Goal: Information Seeking & Learning: Learn about a topic

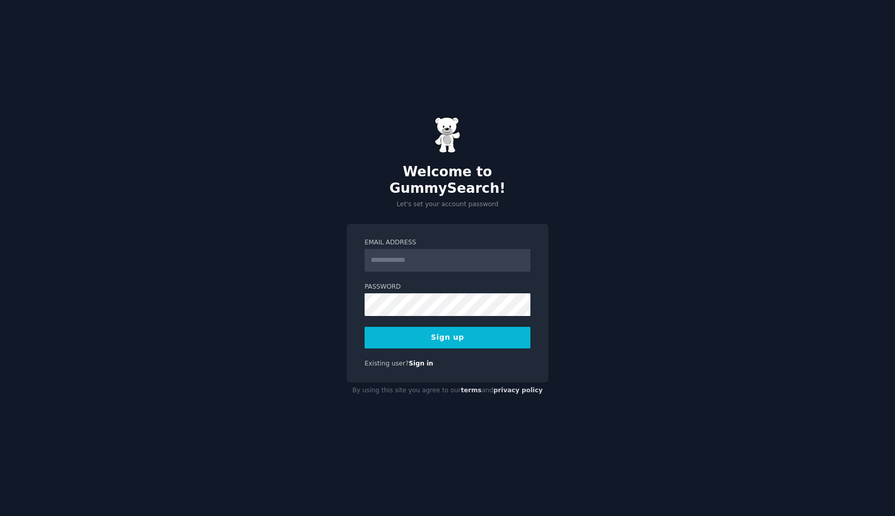
click at [410, 253] on input "Email Address" at bounding box center [448, 260] width 166 height 23
type input "**********"
click at [452, 328] on button "Sign up" at bounding box center [448, 338] width 166 height 22
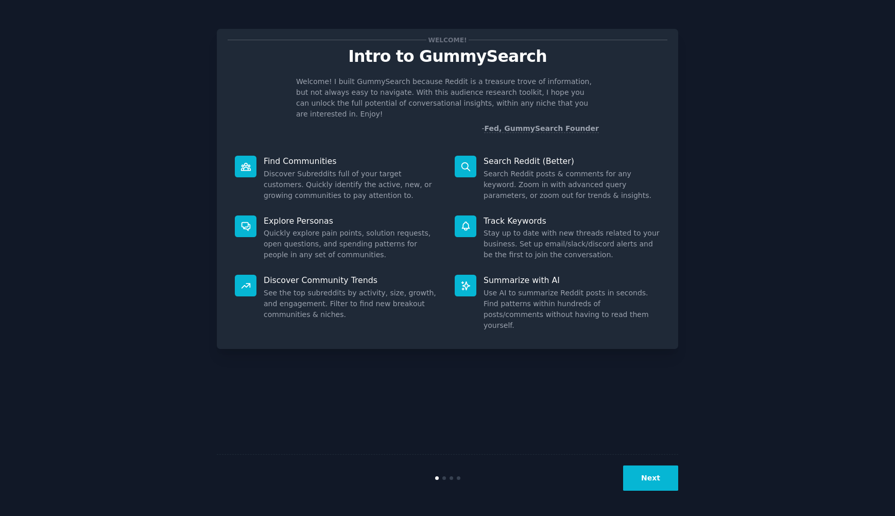
click at [676, 405] on div "Welcome! Intro to GummySearch Welcome! I built GummySearch because Reddit is a …" at bounding box center [448, 257] width 462 height 487
click at [668, 481] on button "Next" at bounding box center [650, 477] width 55 height 25
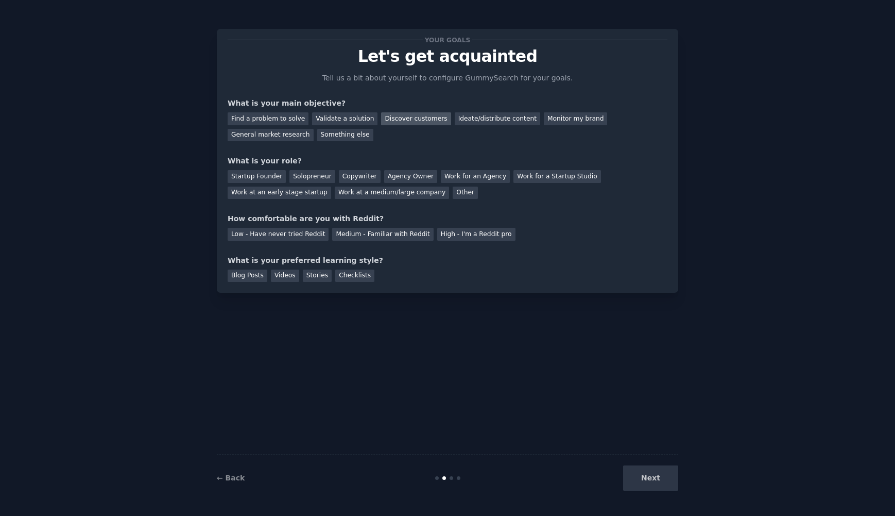
click at [384, 117] on div "Discover customers" at bounding box center [416, 118] width 70 height 13
click at [261, 178] on div "Startup Founder" at bounding box center [257, 176] width 58 height 13
click at [407, 236] on div "Medium - Familiar with Reddit" at bounding box center [382, 234] width 101 height 13
click at [335, 277] on div "Checklists" at bounding box center [354, 275] width 39 height 13
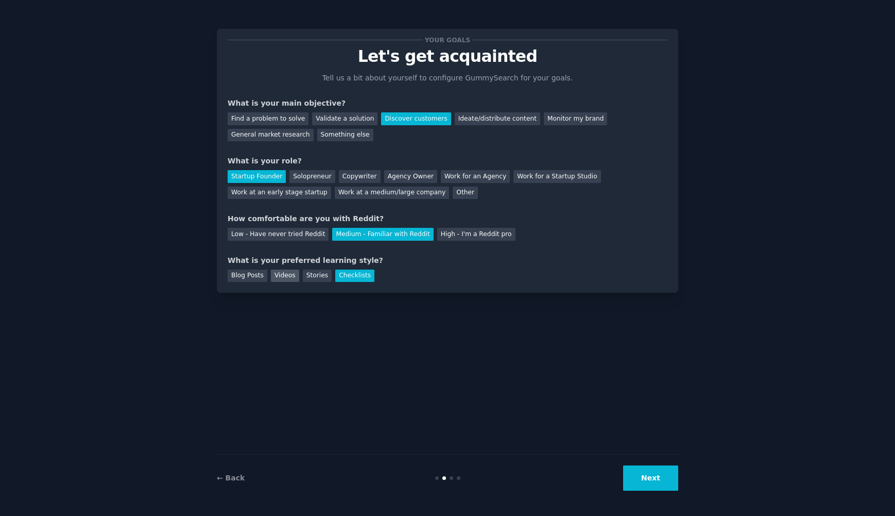
click at [282, 279] on div "Videos" at bounding box center [285, 275] width 28 height 13
click at [356, 279] on div "Checklists" at bounding box center [354, 275] width 39 height 13
click at [642, 484] on button "Next" at bounding box center [650, 477] width 55 height 25
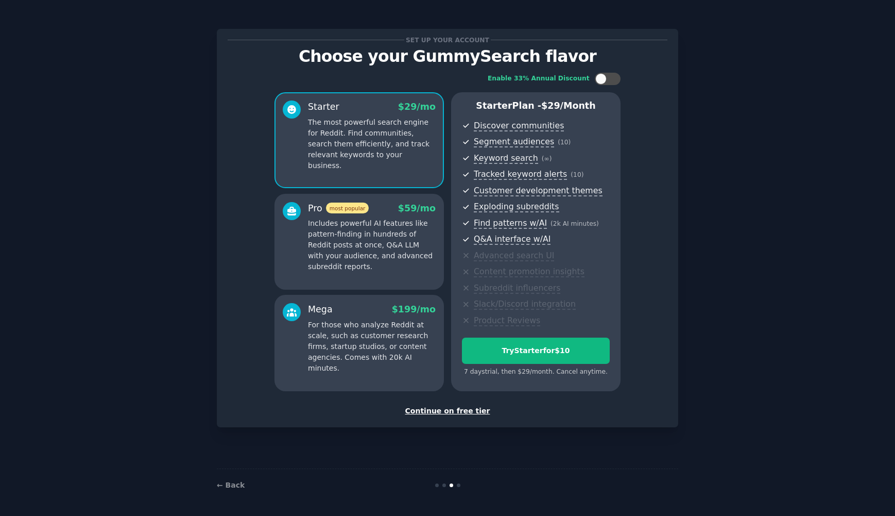
click at [431, 409] on div "Continue on free tier" at bounding box center [448, 410] width 440 height 11
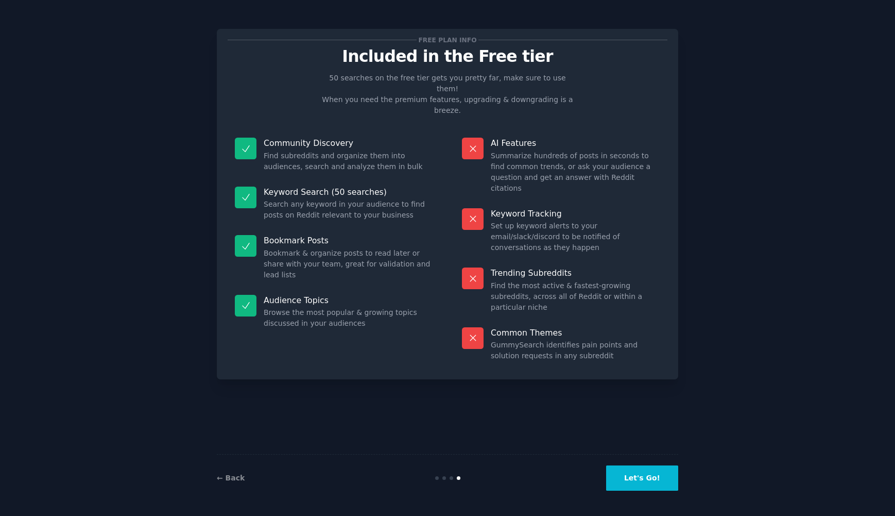
click at [660, 477] on button "Let's Go!" at bounding box center [642, 477] width 72 height 25
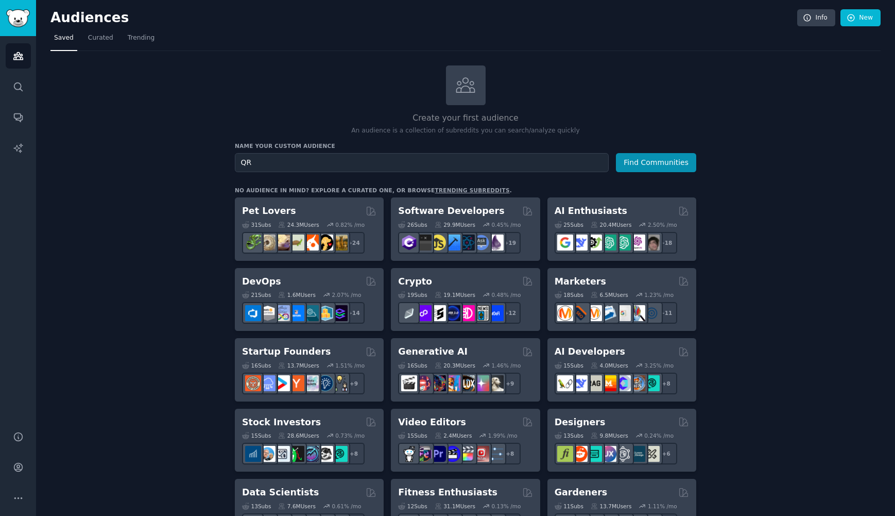
type input "QR"
click at [616, 153] on button "Find Communities" at bounding box center [656, 162] width 80 height 19
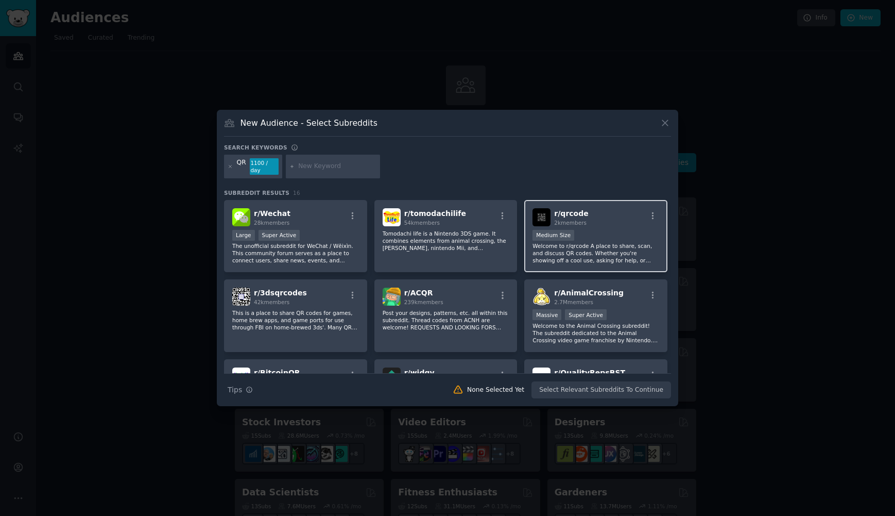
click at [591, 230] on div "Medium Size" at bounding box center [596, 236] width 127 height 13
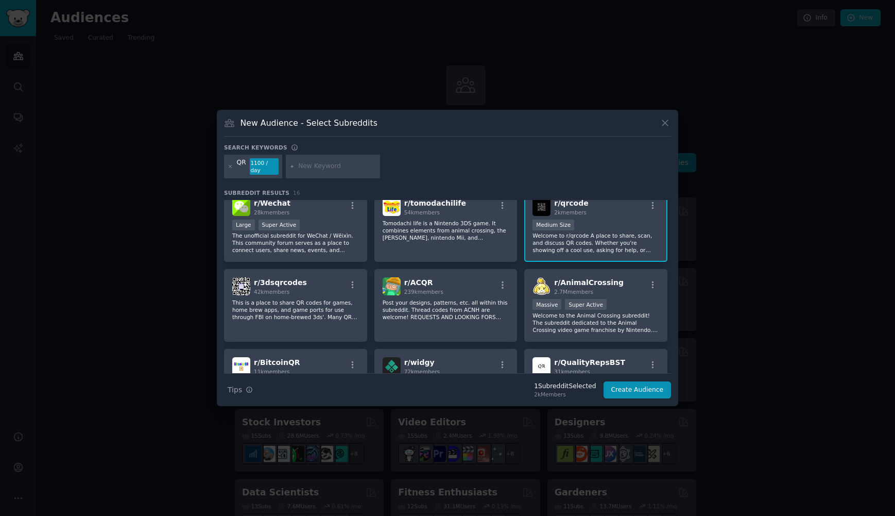
scroll to position [11, 0]
click at [282, 298] on p "This is a place to share QR codes for games, home brew apps, and game ports for…" at bounding box center [295, 309] width 127 height 22
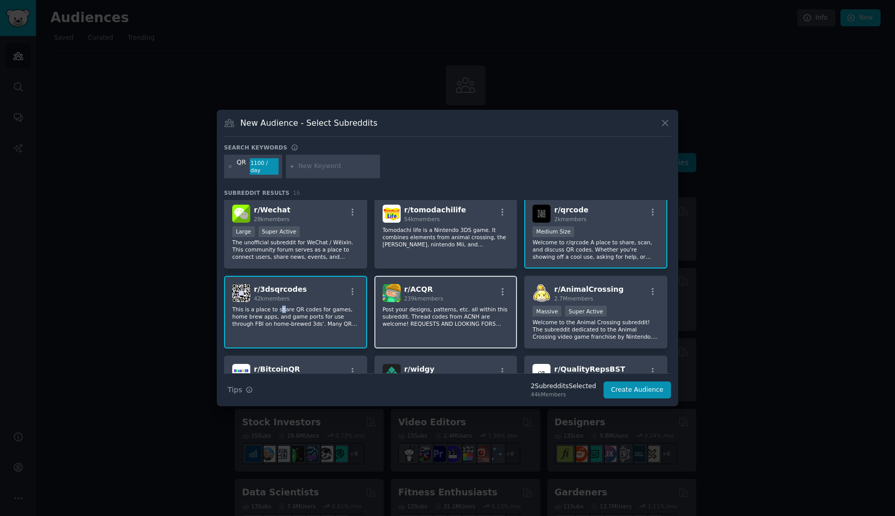
scroll to position [0, 0]
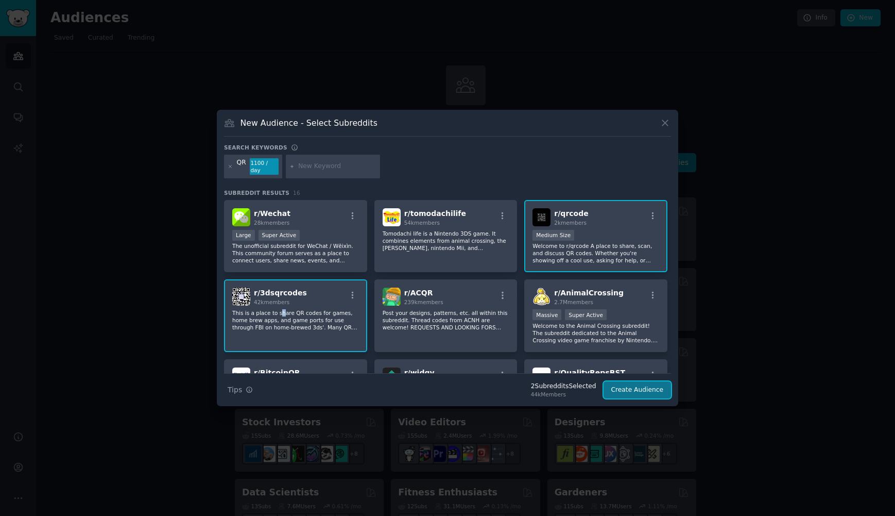
click at [657, 387] on button "Create Audience" at bounding box center [638, 390] width 68 height 18
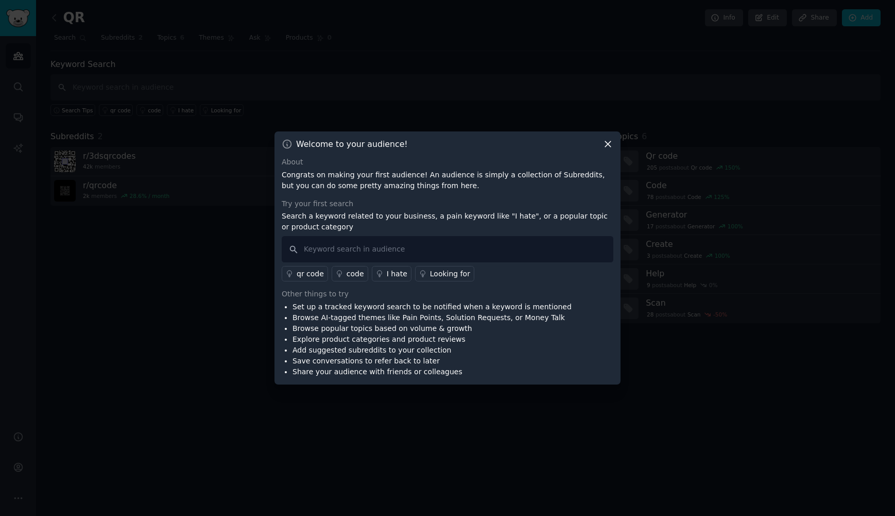
click at [309, 273] on div "qr code" at bounding box center [310, 273] width 27 height 11
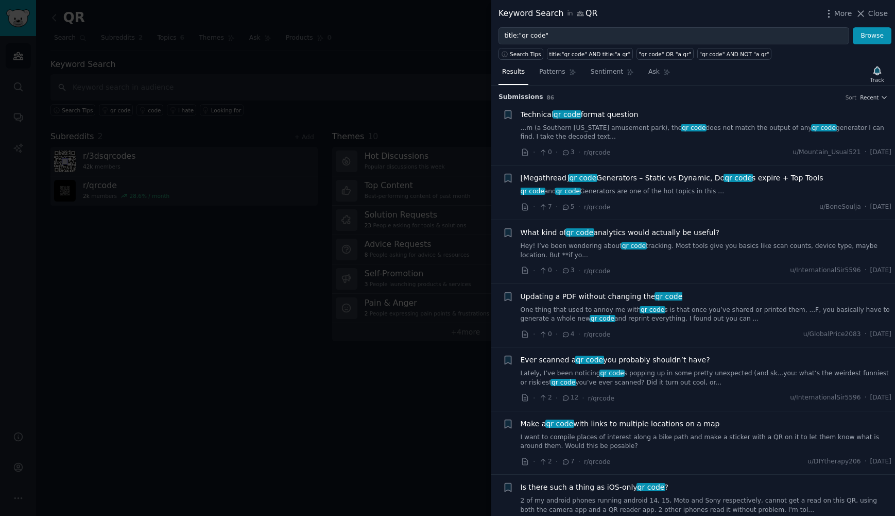
drag, startPoint x: 582, startPoint y: 117, endPoint x: 605, endPoint y: 113, distance: 23.6
click at [582, 117] on span "Technical qr code format question" at bounding box center [580, 114] width 118 height 11
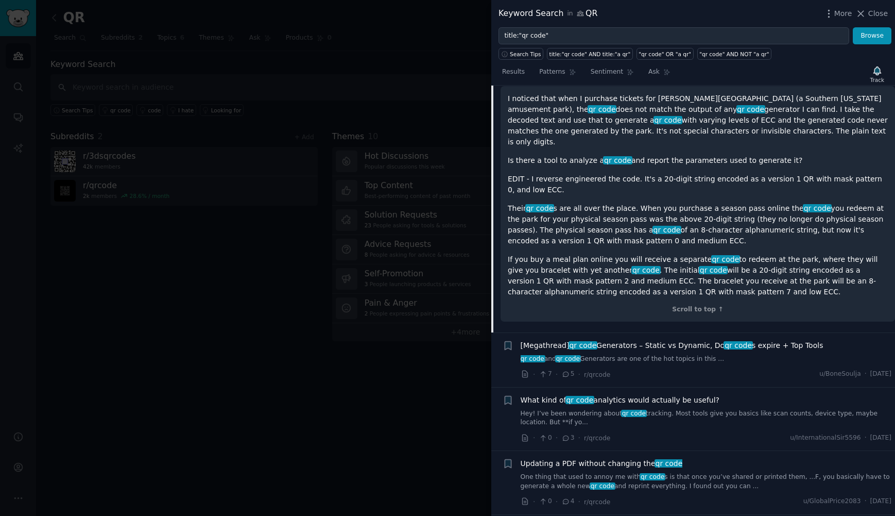
scroll to position [170, 0]
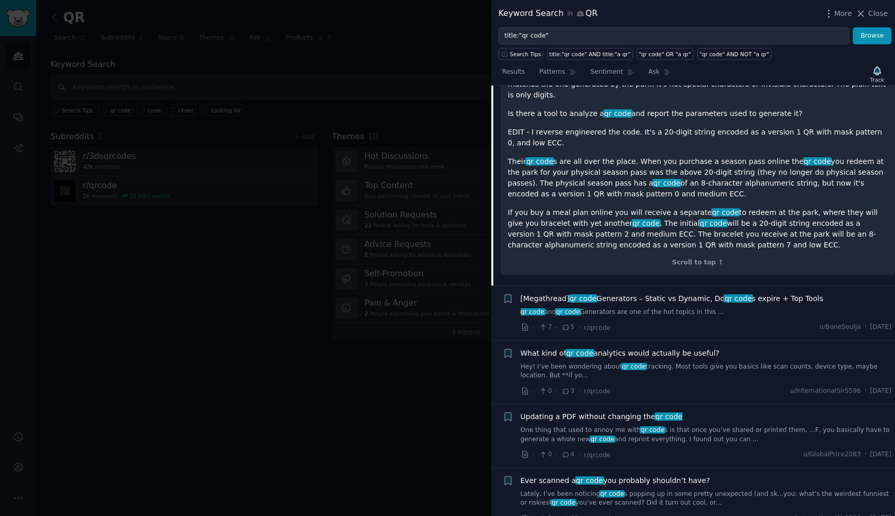
click at [670, 293] on span "[Megathread] qr code Generators – Static vs Dynamic, Do qr code s expire + Top …" at bounding box center [672, 298] width 303 height 11
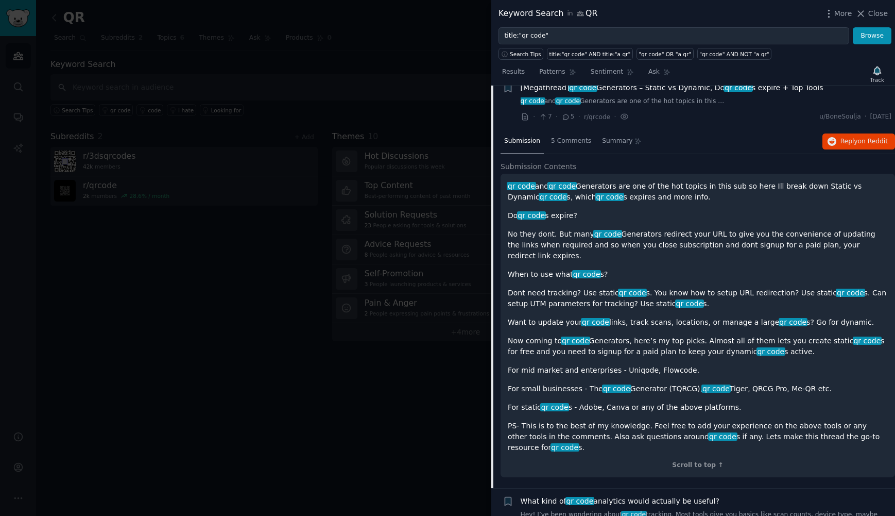
scroll to position [80, 0]
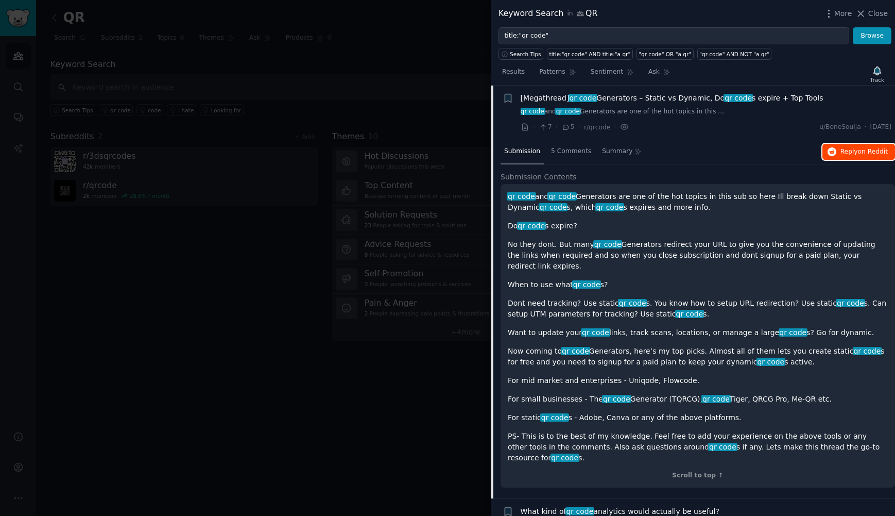
click at [850, 158] on button "Reply on Reddit" at bounding box center [859, 152] width 73 height 16
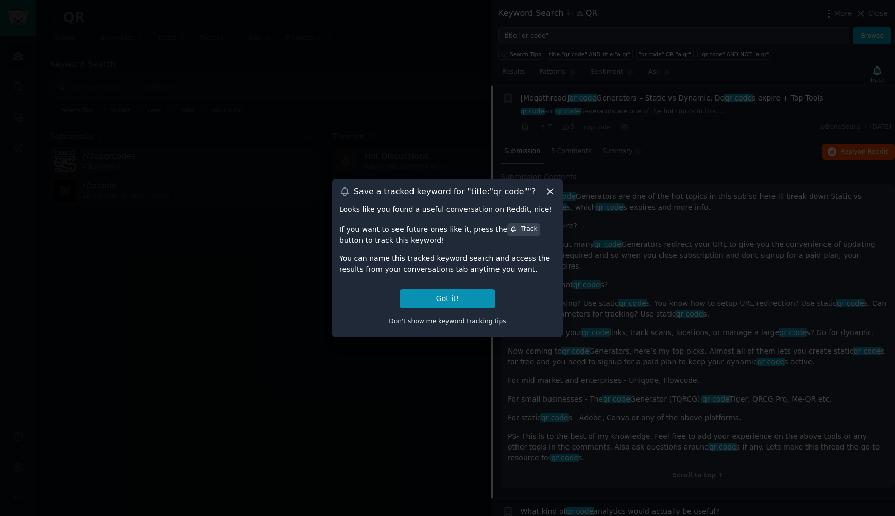
click at [551, 192] on icon at bounding box center [551, 192] width 6 height 6
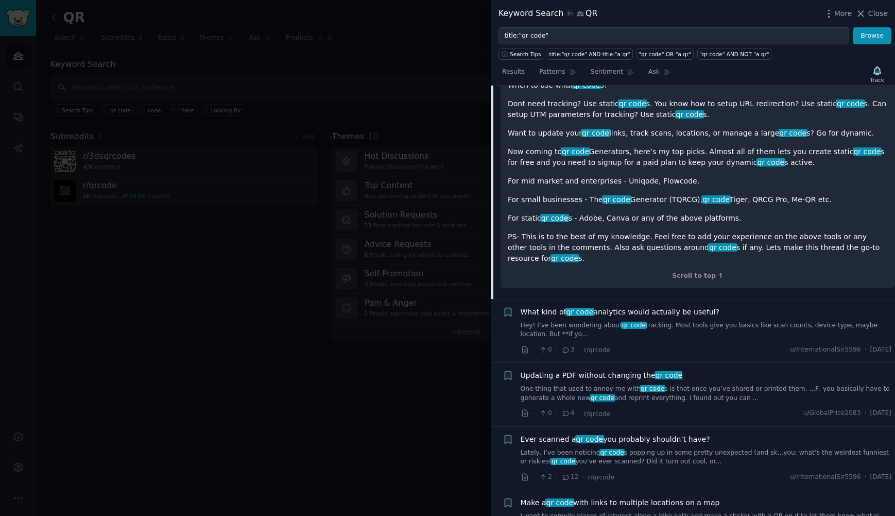
scroll to position [285, 0]
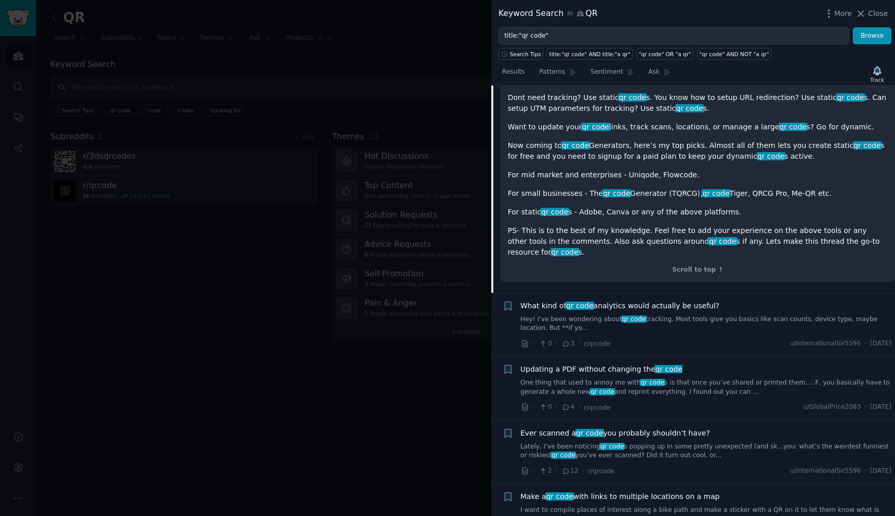
click at [691, 300] on span "What kind of qr code analytics would actually be useful?" at bounding box center [620, 305] width 199 height 11
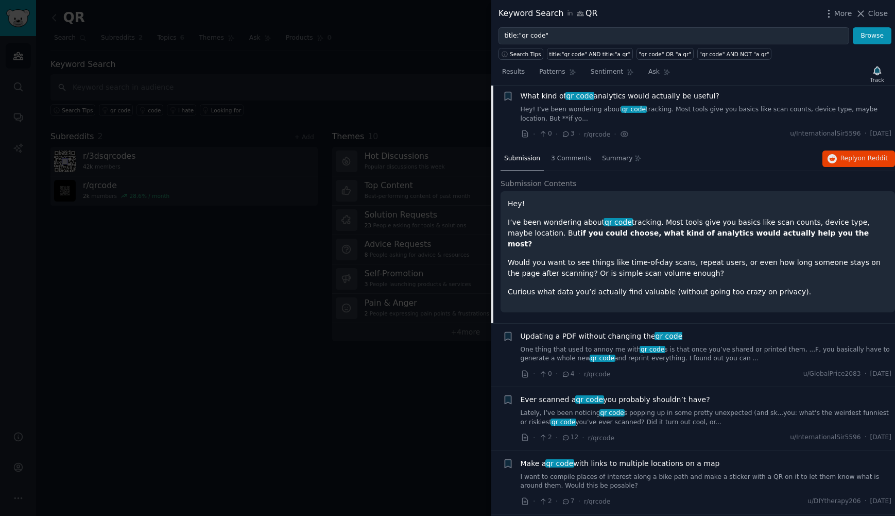
scroll to position [134, 0]
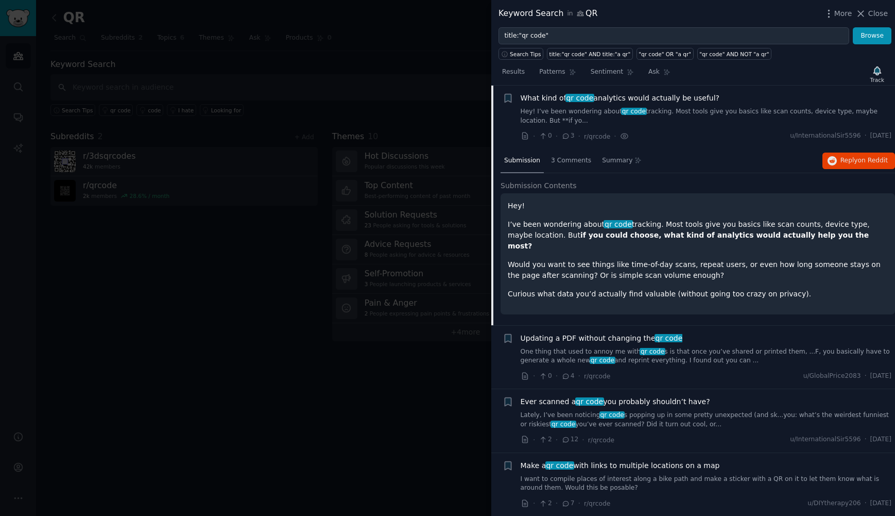
click at [862, 169] on div "Submission 3 Comments Summary Reply on Reddit" at bounding box center [698, 161] width 395 height 25
click at [859, 162] on span "on Reddit" at bounding box center [873, 160] width 30 height 7
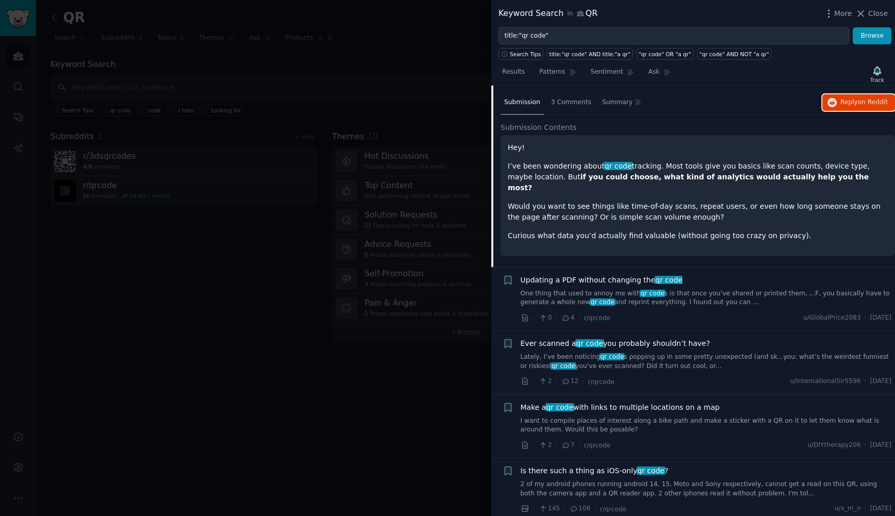
scroll to position [199, 0]
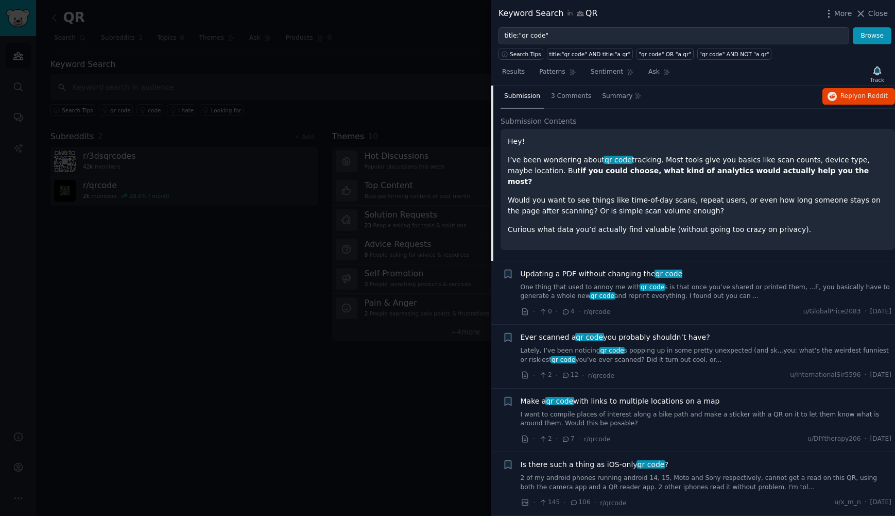
click at [690, 268] on div "Updating a PDF without changing the qr code" at bounding box center [706, 273] width 371 height 11
click at [660, 269] on span "qr code" at bounding box center [669, 273] width 29 height 8
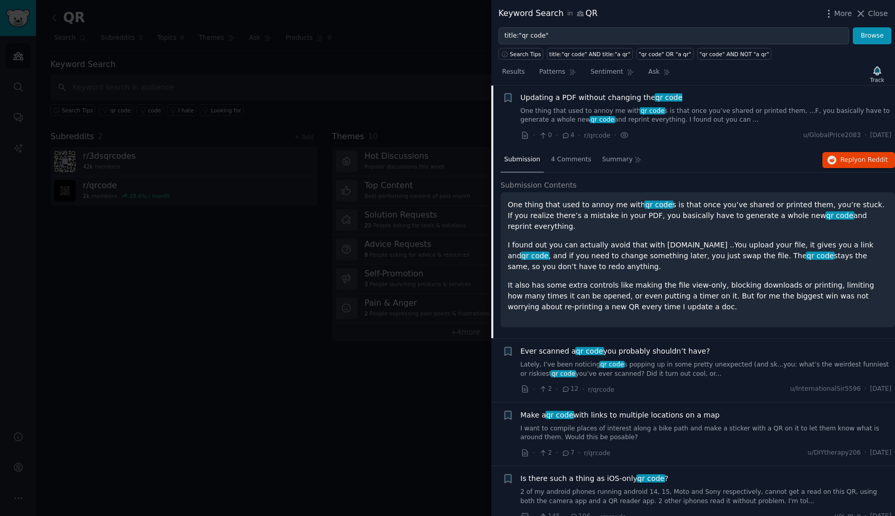
scroll to position [198, 0]
click at [857, 164] on span "Reply on Reddit" at bounding box center [864, 160] width 47 height 9
click at [864, 158] on span "on Reddit" at bounding box center [873, 160] width 30 height 7
click at [645, 346] on span "Ever scanned a qr code you probably shouldn’t have?" at bounding box center [616, 351] width 190 height 11
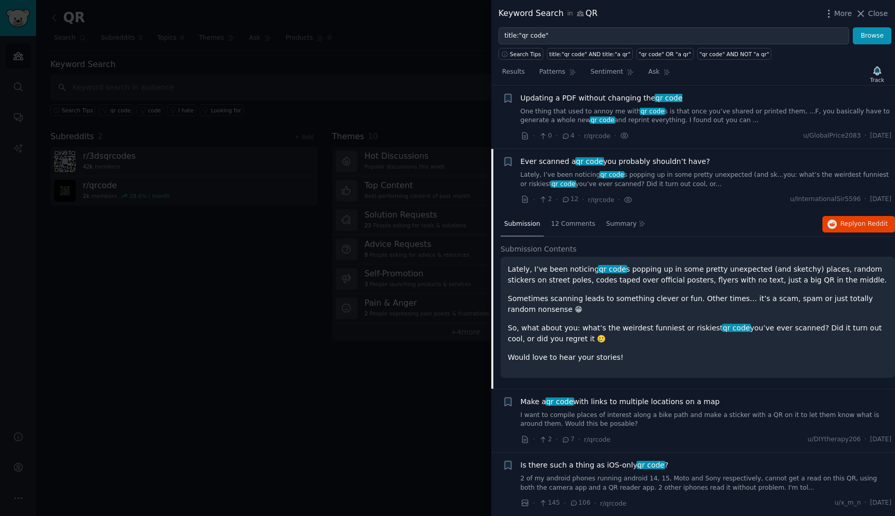
scroll to position [262, 0]
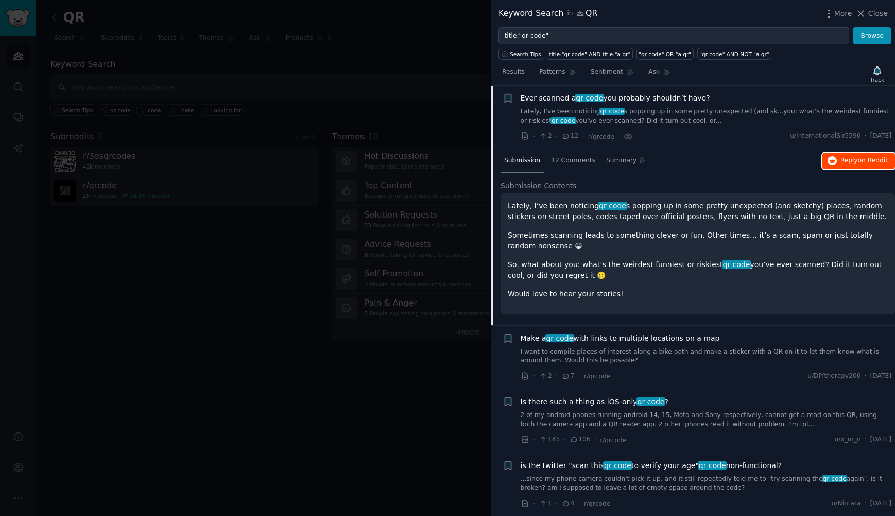
click at [841, 160] on span "Reply on Reddit" at bounding box center [864, 160] width 47 height 9
click at [635, 343] on span "Make a qr code with links to multiple locations on a map" at bounding box center [620, 338] width 199 height 11
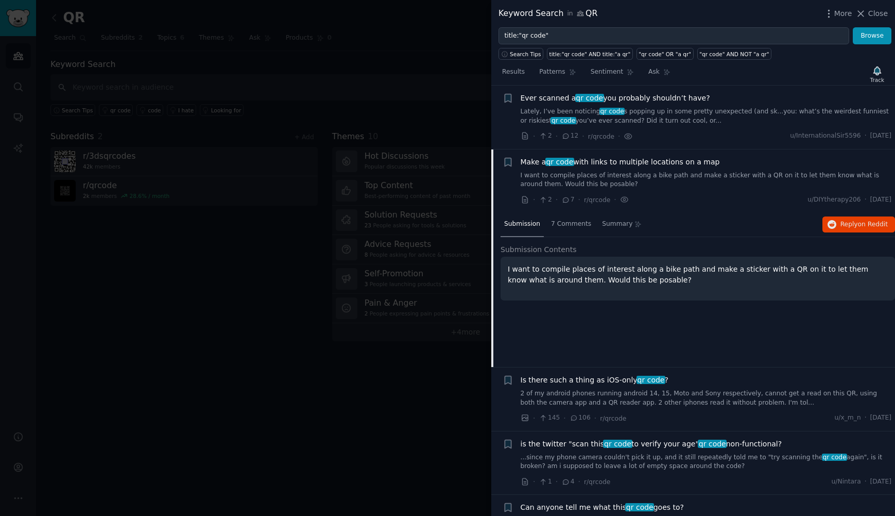
scroll to position [326, 0]
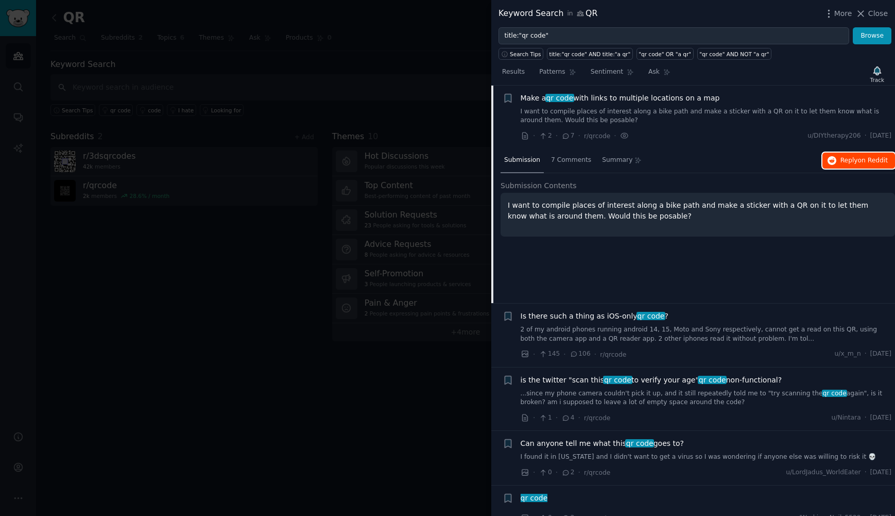
click at [865, 165] on button "Reply on Reddit" at bounding box center [859, 160] width 73 height 16
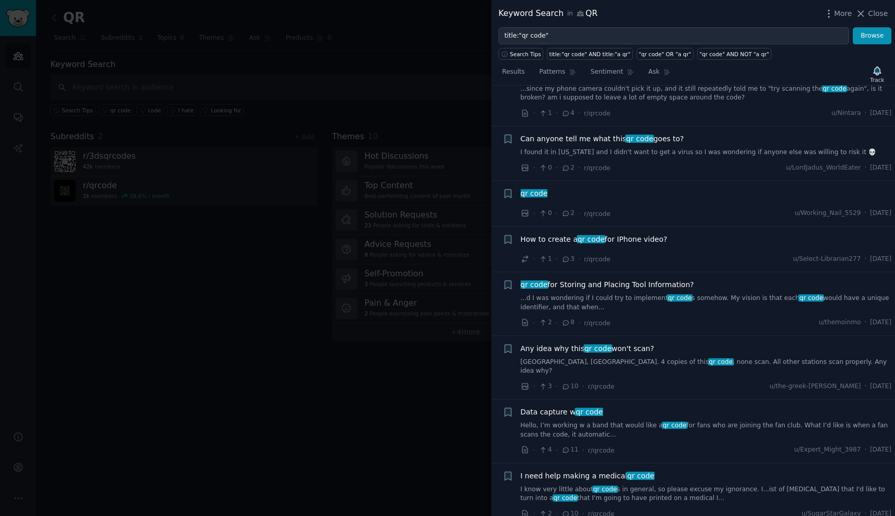
scroll to position [637, 0]
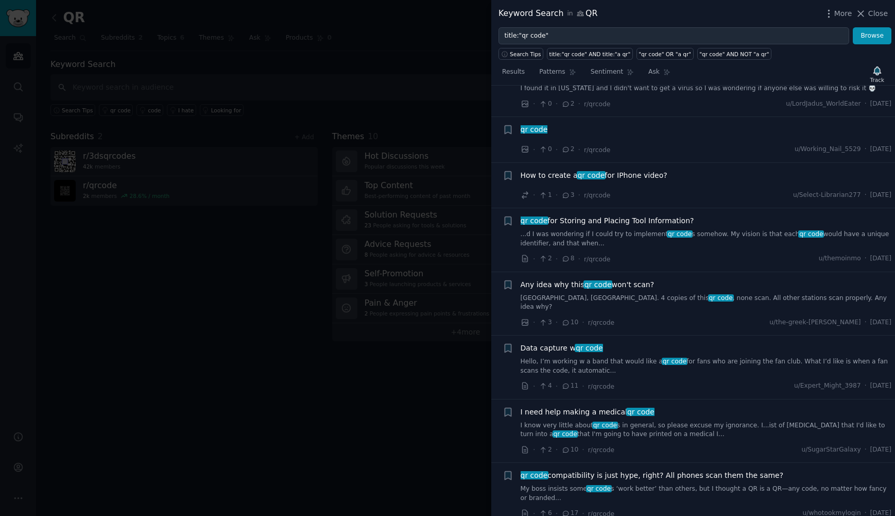
click at [588, 350] on span "qr code" at bounding box center [589, 348] width 29 height 8
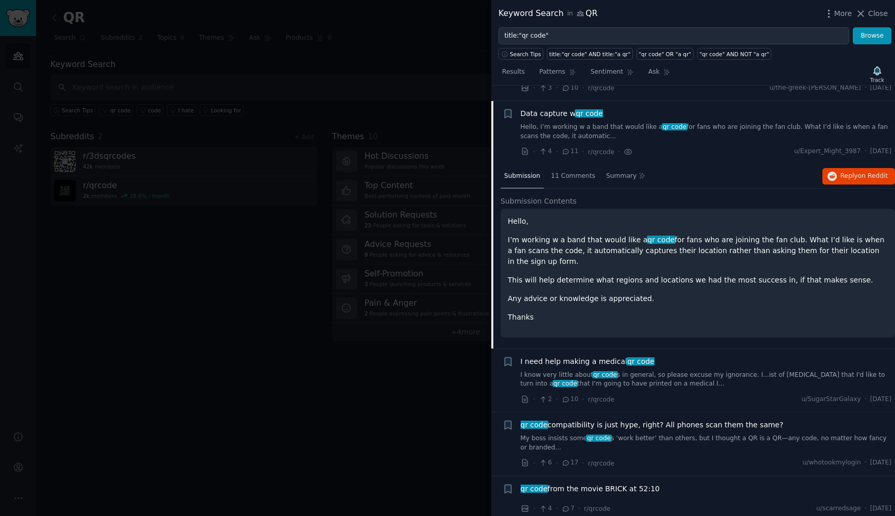
scroll to position [789, 0]
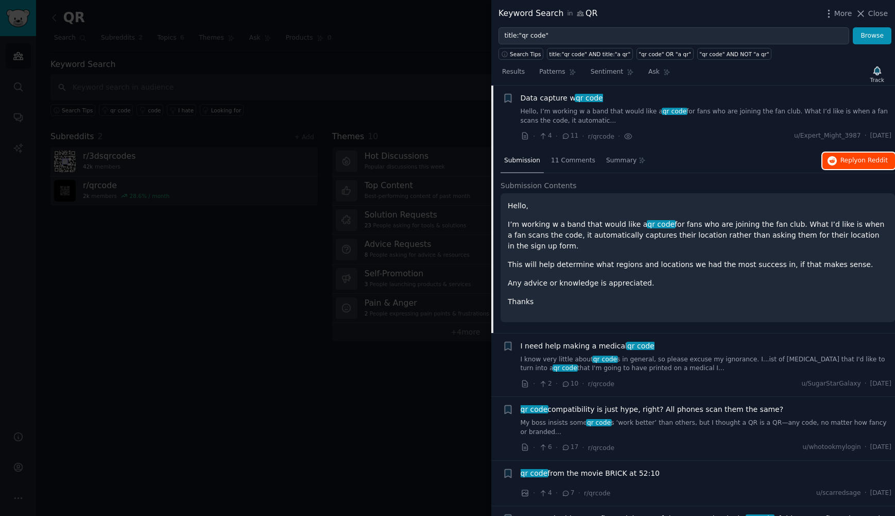
click at [849, 163] on span "Reply on Reddit" at bounding box center [864, 160] width 47 height 9
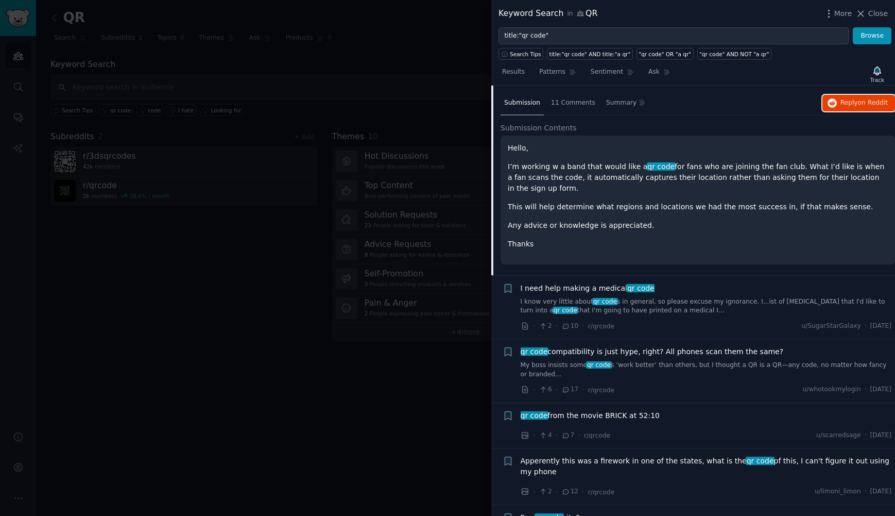
scroll to position [862, 0]
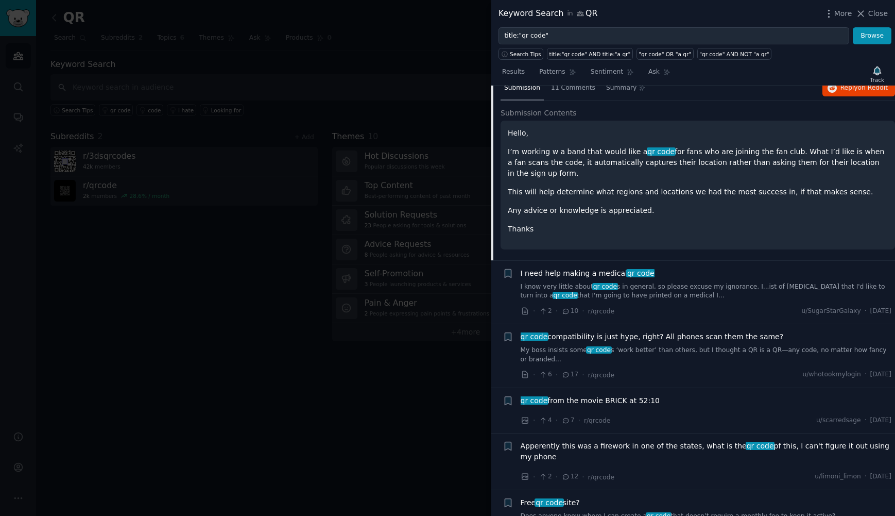
click at [613, 275] on span "I need help making a medical qr code" at bounding box center [588, 273] width 134 height 11
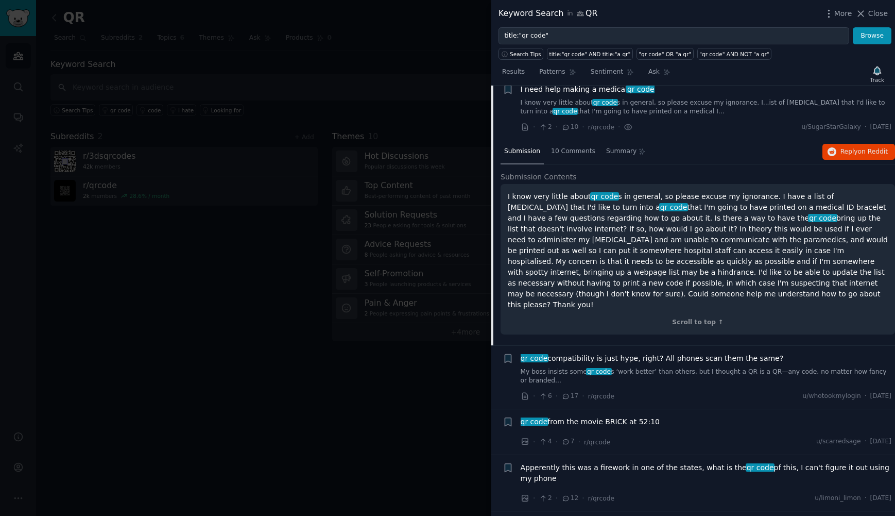
scroll to position [853, 0]
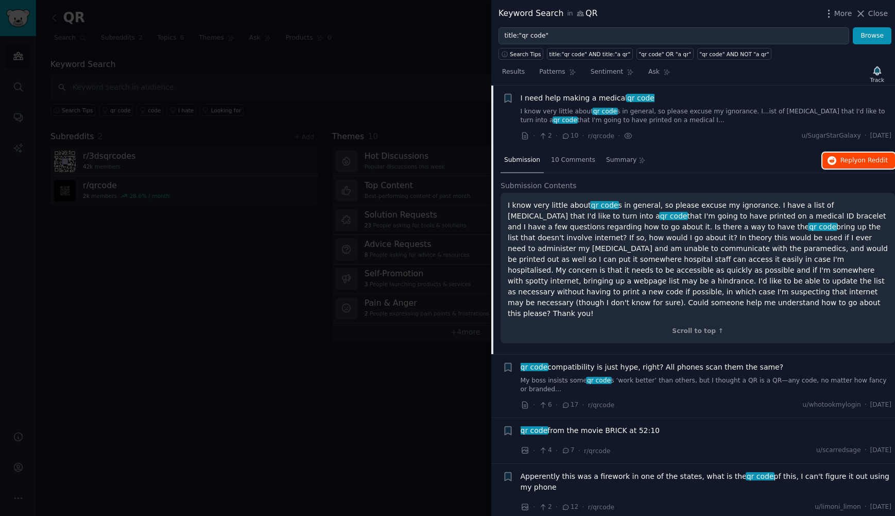
click at [846, 161] on span "Reply on Reddit" at bounding box center [864, 160] width 47 height 9
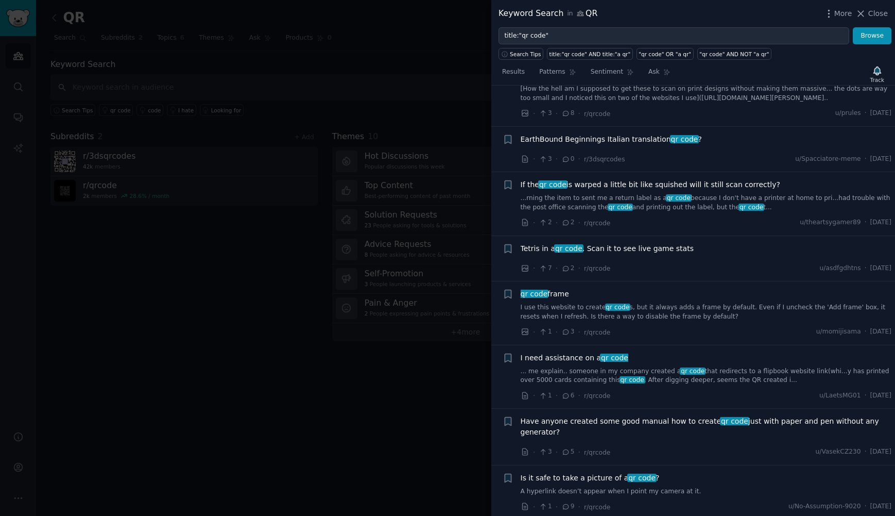
scroll to position [1367, 0]
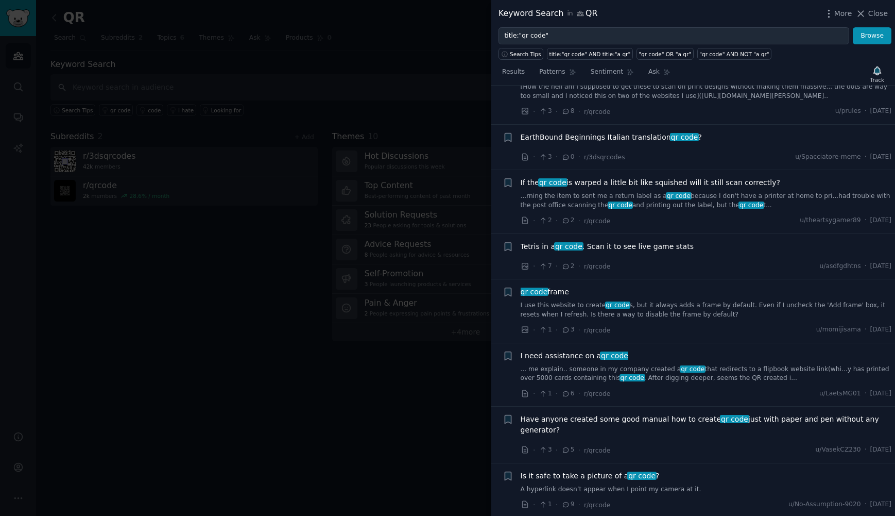
click at [655, 301] on link "I use this website to create qr code s, but it always adds a frame by default. …" at bounding box center [706, 310] width 371 height 18
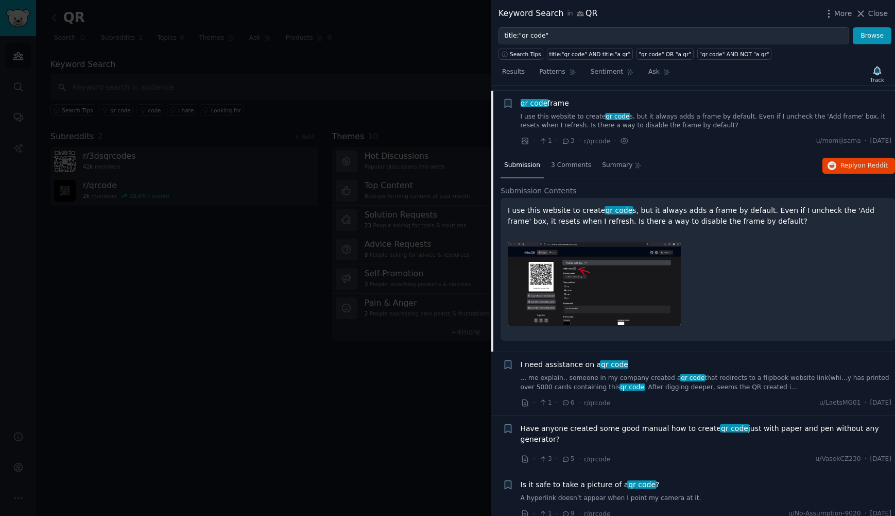
scroll to position [1355, 0]
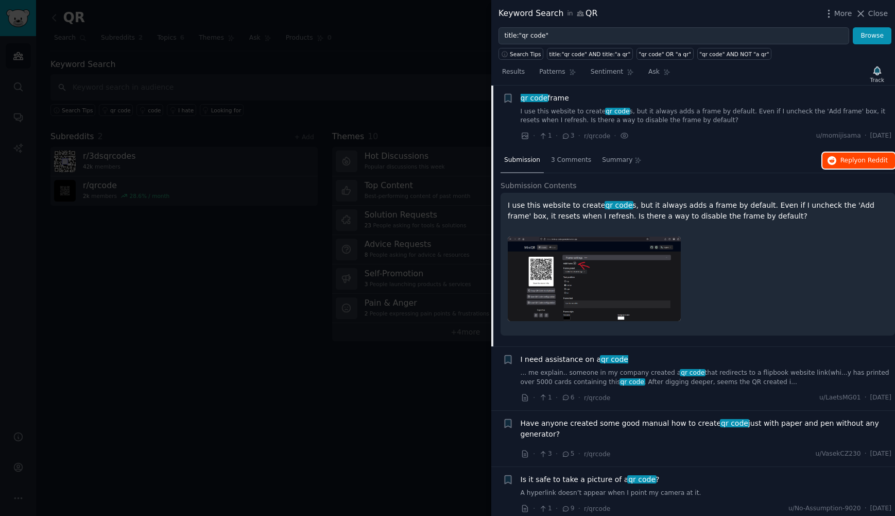
click at [841, 157] on span "Reply on Reddit" at bounding box center [864, 160] width 47 height 9
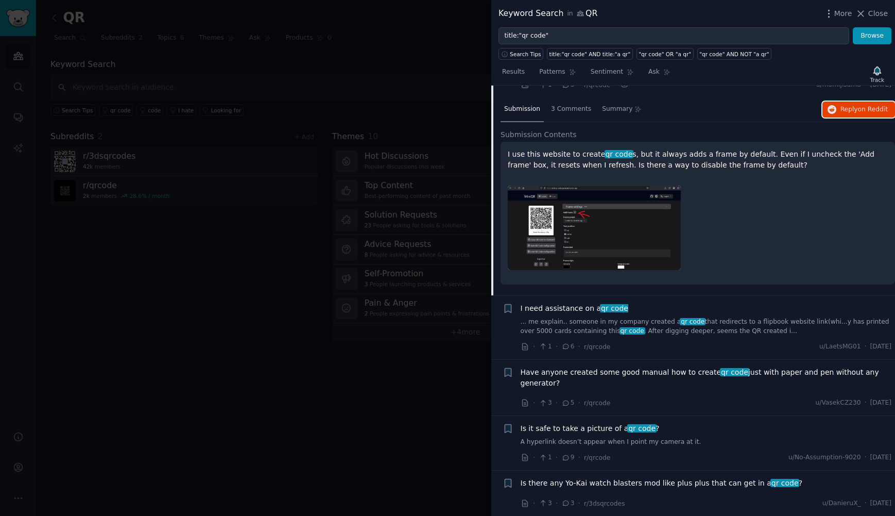
scroll to position [1422, 0]
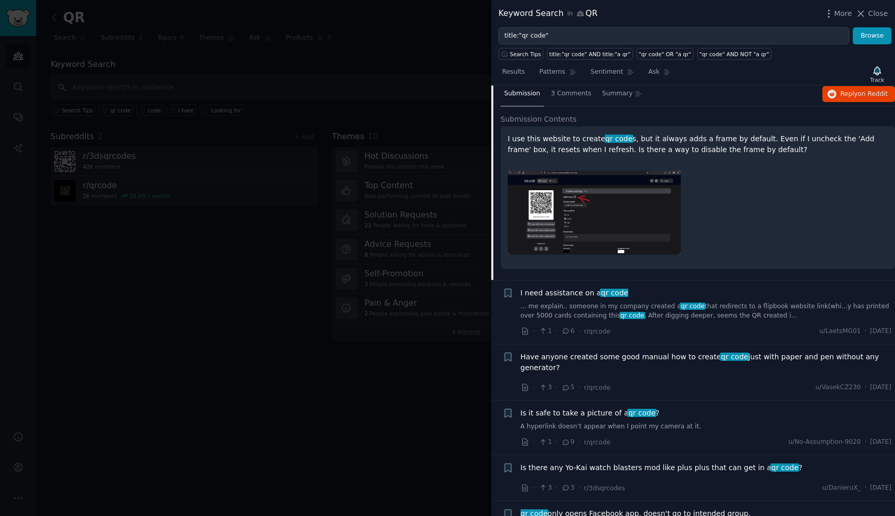
click at [639, 306] on link "... me explain.. someone in my company created a qr code that redirects to a fl…" at bounding box center [706, 311] width 371 height 18
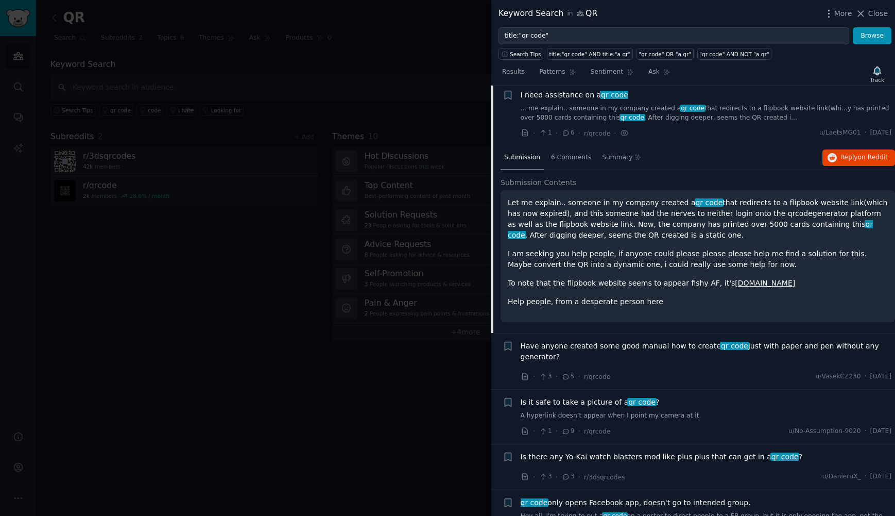
scroll to position [1419, 0]
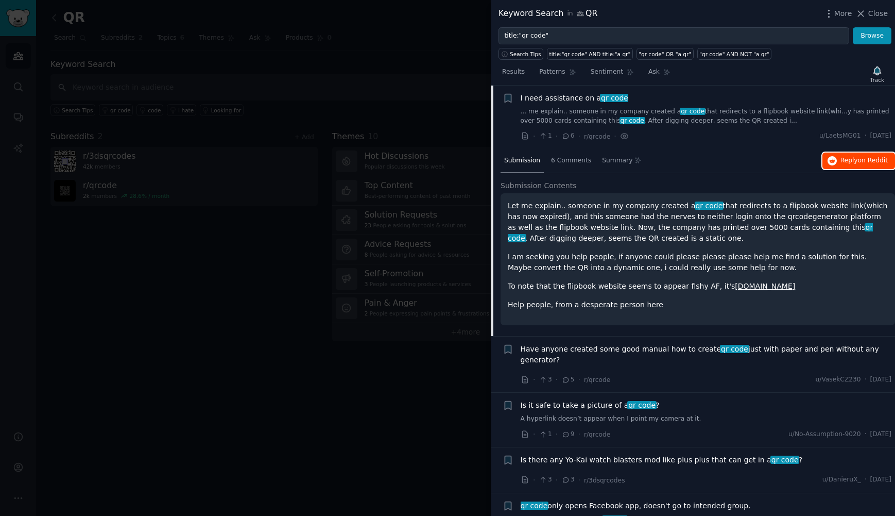
click at [851, 159] on span "Reply on Reddit" at bounding box center [864, 160] width 47 height 9
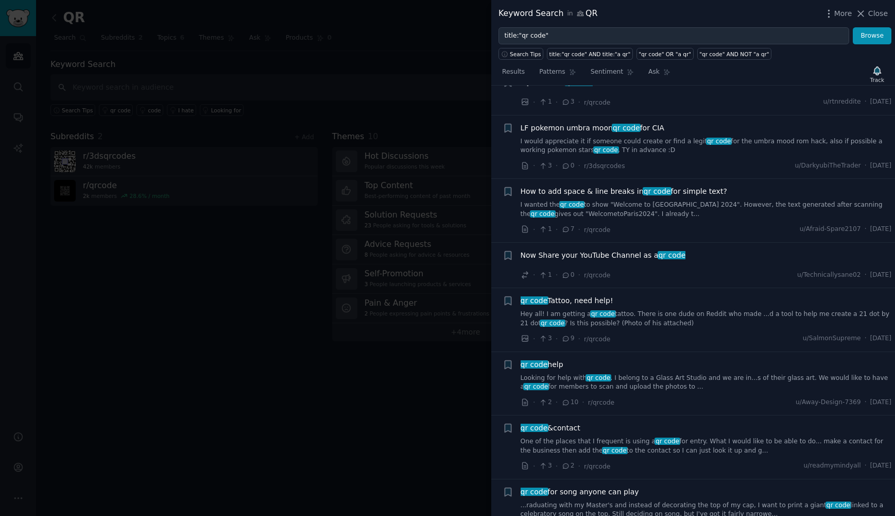
scroll to position [2106, 0]
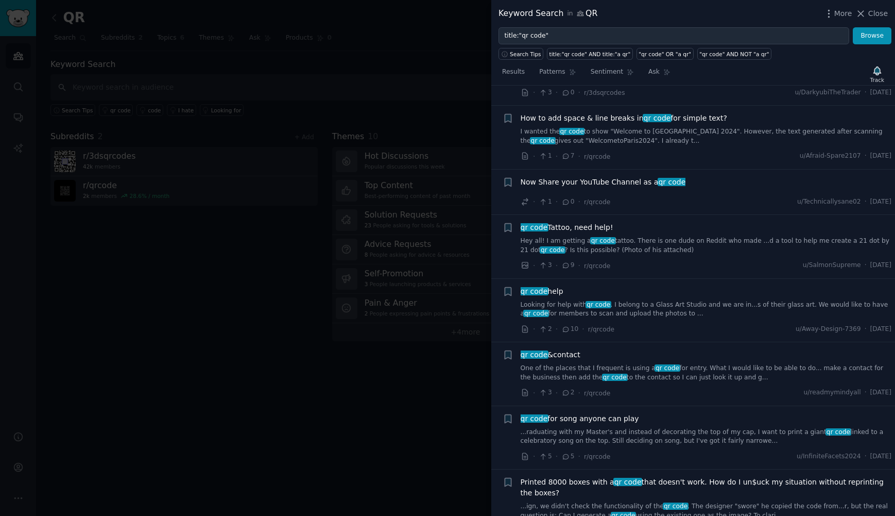
click at [673, 296] on div "qr code help Looking for help with qr code . I belong to a Glass Art Studio and…" at bounding box center [706, 302] width 371 height 32
click at [674, 302] on link "Looking for help with qr code . I belong to a Glass Art Studio and we are in...…" at bounding box center [706, 309] width 371 height 18
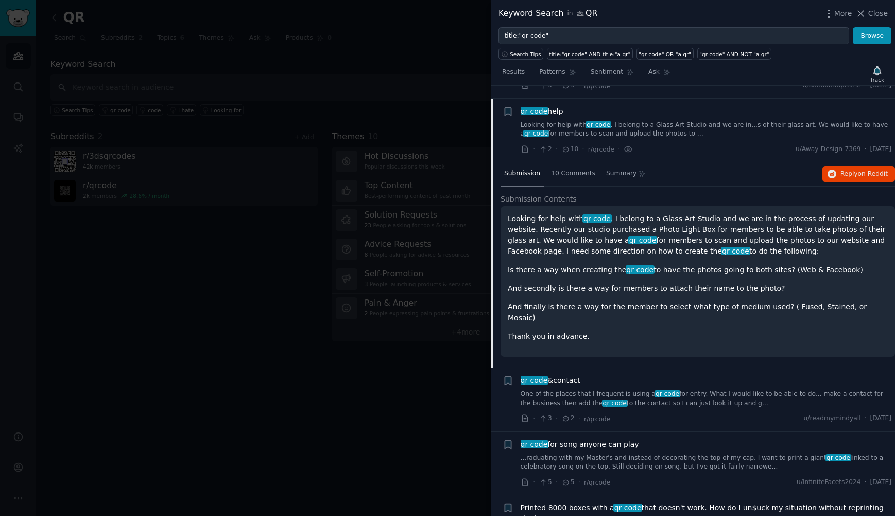
scroll to position [2112, 0]
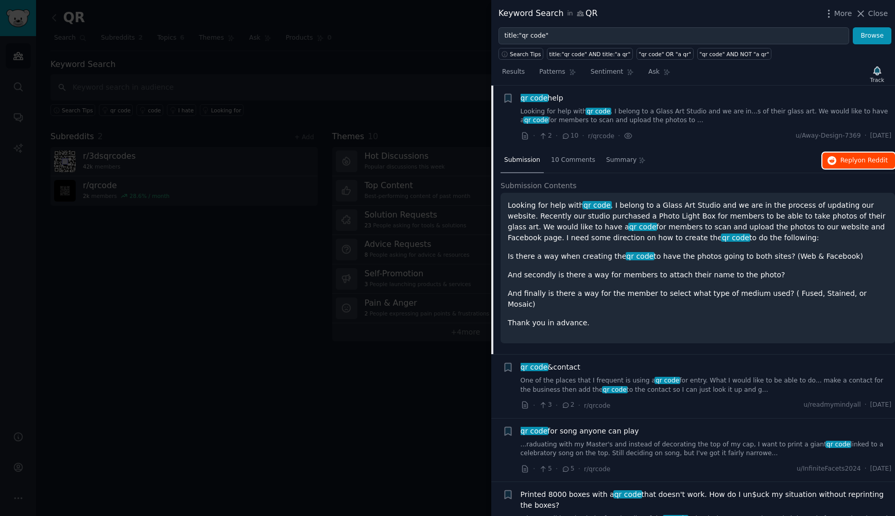
click at [858, 162] on span "on Reddit" at bounding box center [873, 160] width 30 height 7
